Goal: Task Accomplishment & Management: Manage account settings

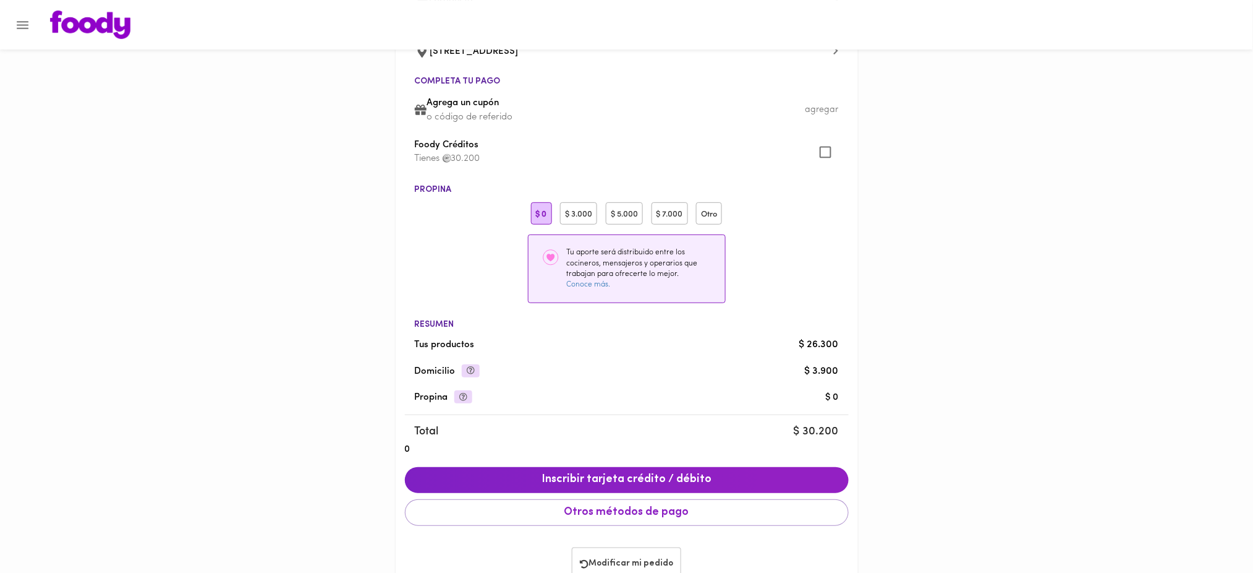
scroll to position [141, 0]
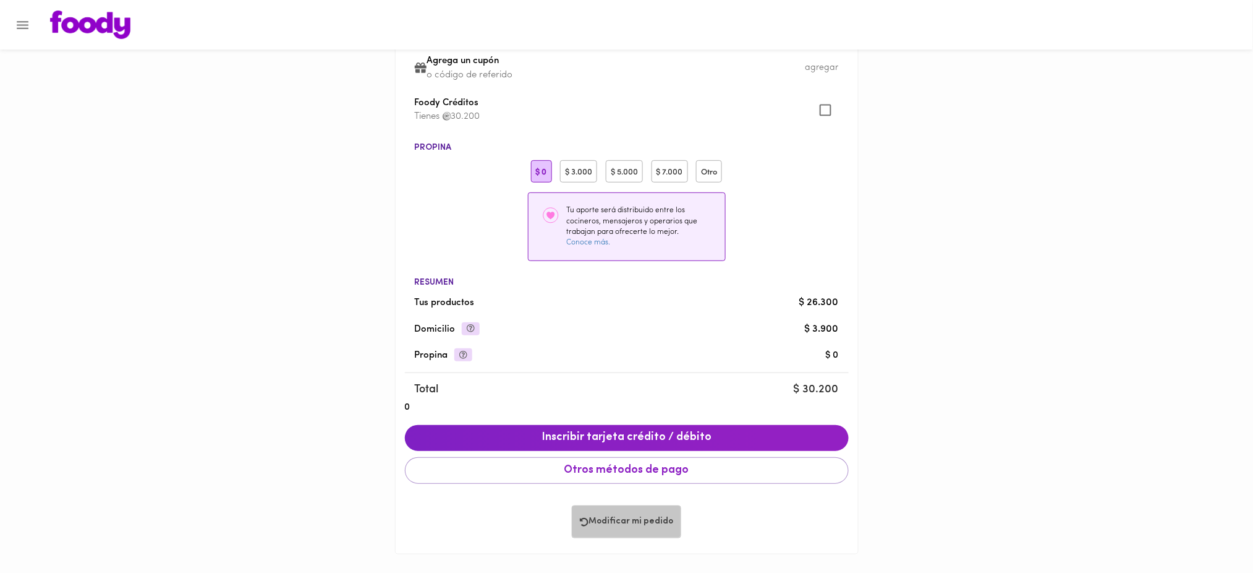
click at [620, 520] on span "Modificar mi pedido" at bounding box center [626, 521] width 93 height 11
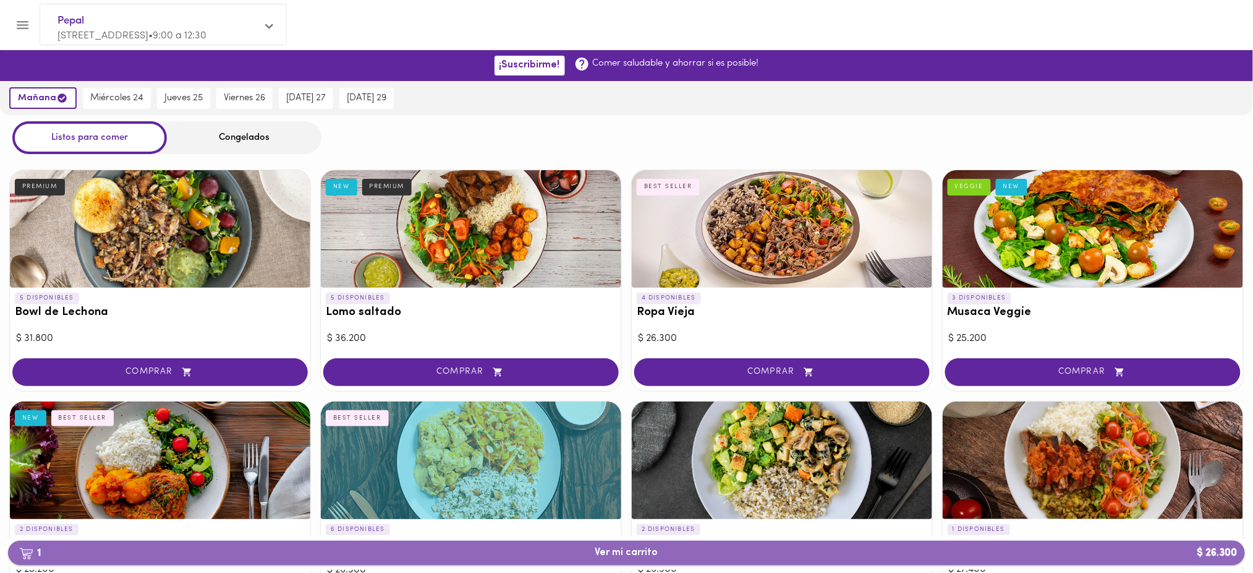
click at [686, 555] on span "1 Ver mi carrito $ 26.300" at bounding box center [626, 553] width 1217 height 12
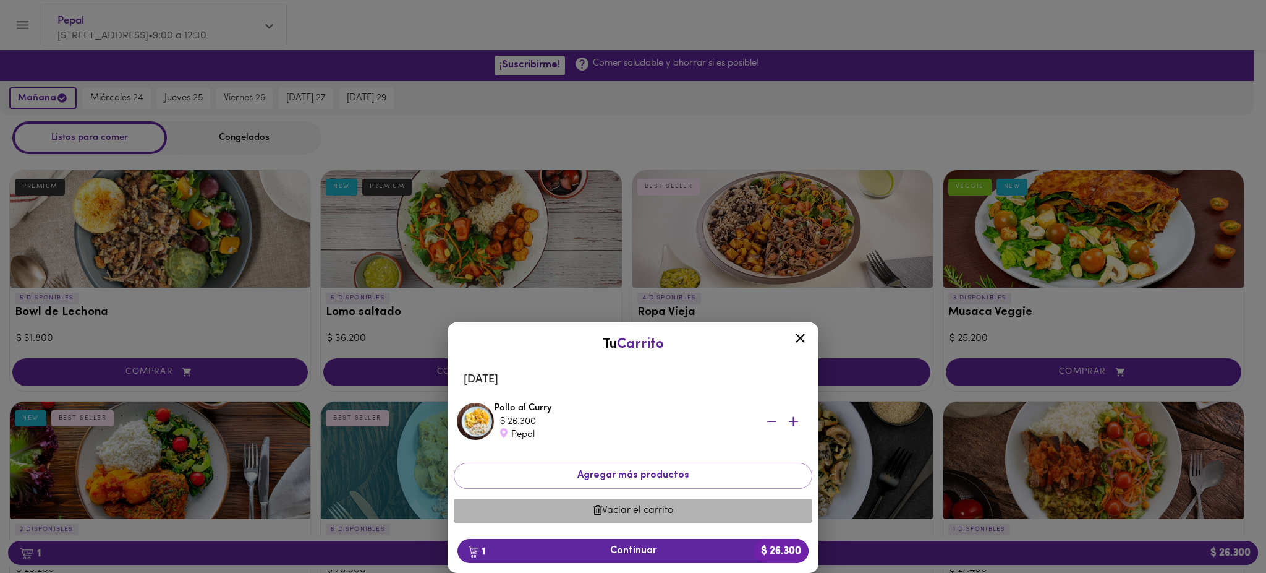
click at [645, 510] on span "Vaciar el carrito" at bounding box center [633, 511] width 339 height 12
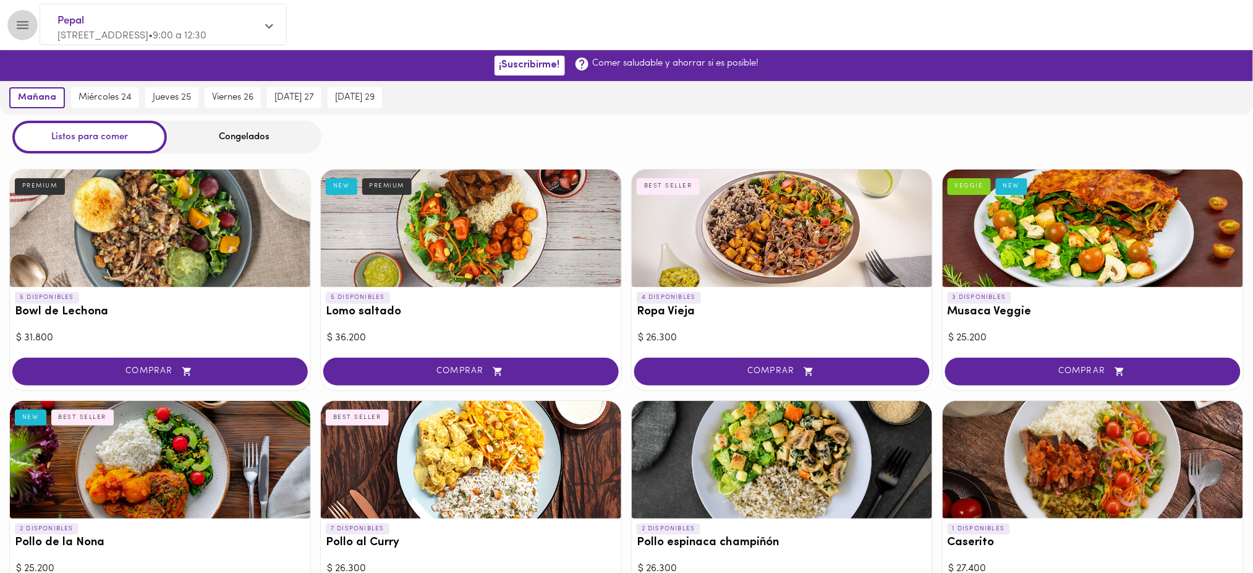
click at [23, 26] on icon "Menu" at bounding box center [22, 24] width 15 height 15
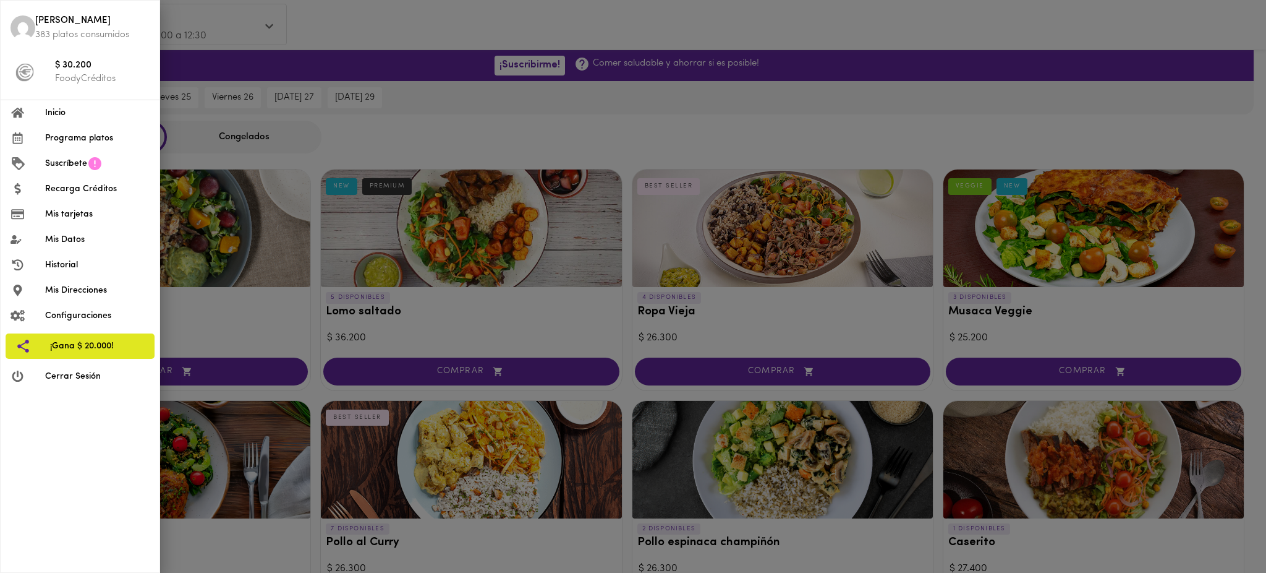
click at [102, 382] on span "Cerrar Sesión" at bounding box center [97, 376] width 104 height 13
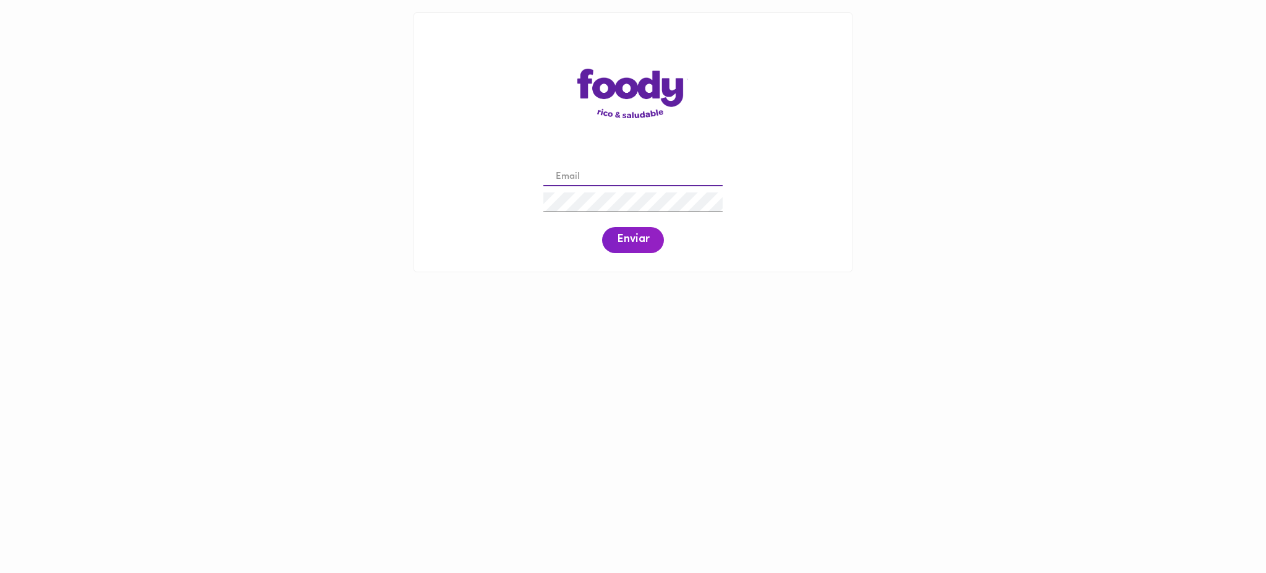
click at [628, 171] on input "email" at bounding box center [632, 177] width 179 height 19
paste input "[EMAIL_ADDRESS][DOMAIN_NAME]"
type input "[EMAIL_ADDRESS][DOMAIN_NAME]"
click at [630, 243] on span "Enviar" at bounding box center [633, 240] width 32 height 14
